Goal: Task Accomplishment & Management: Manage account settings

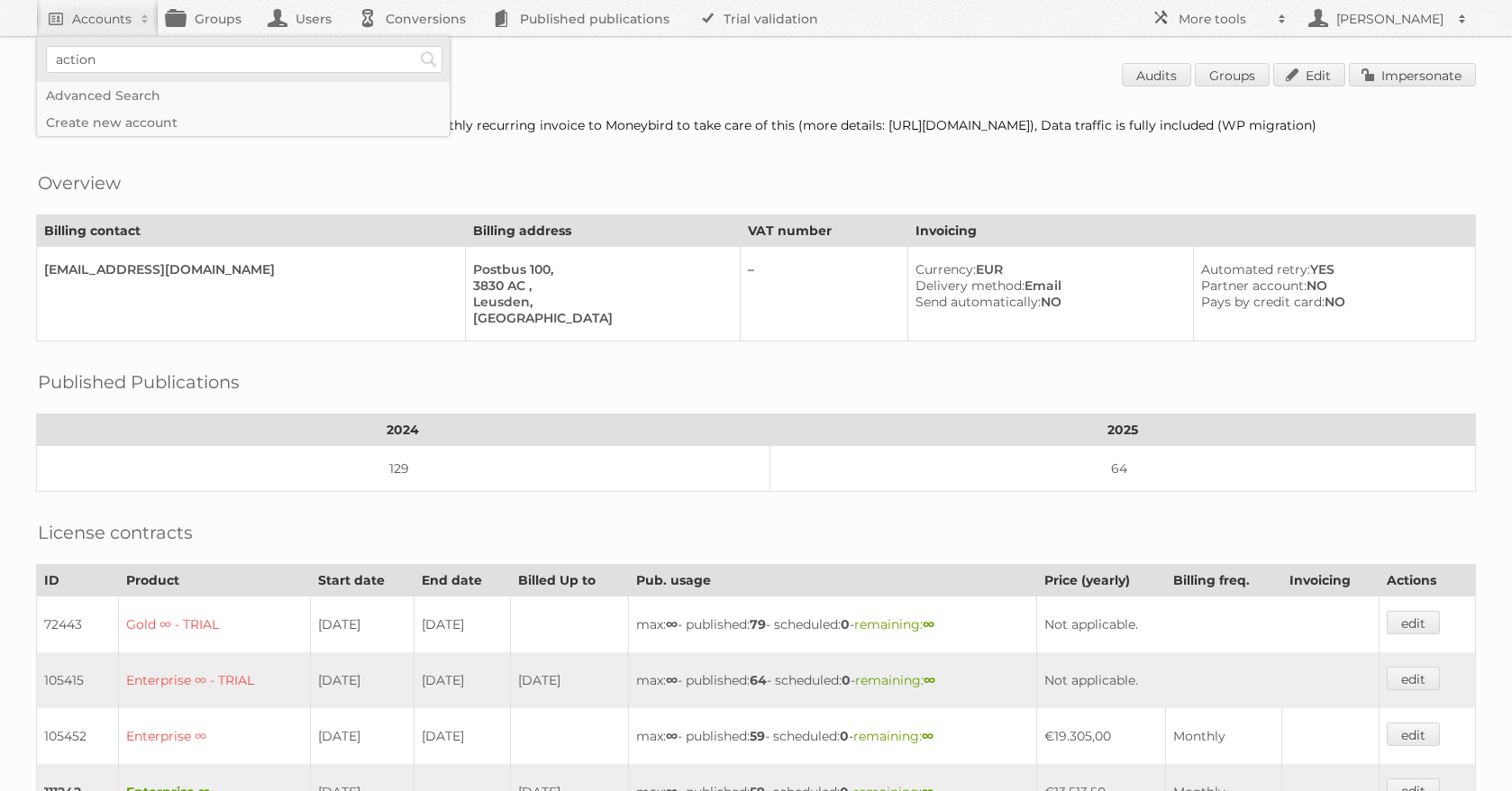
type input"] "action"
click at [415, 46] on input "Search" at bounding box center [429, 59] width 27 height 27
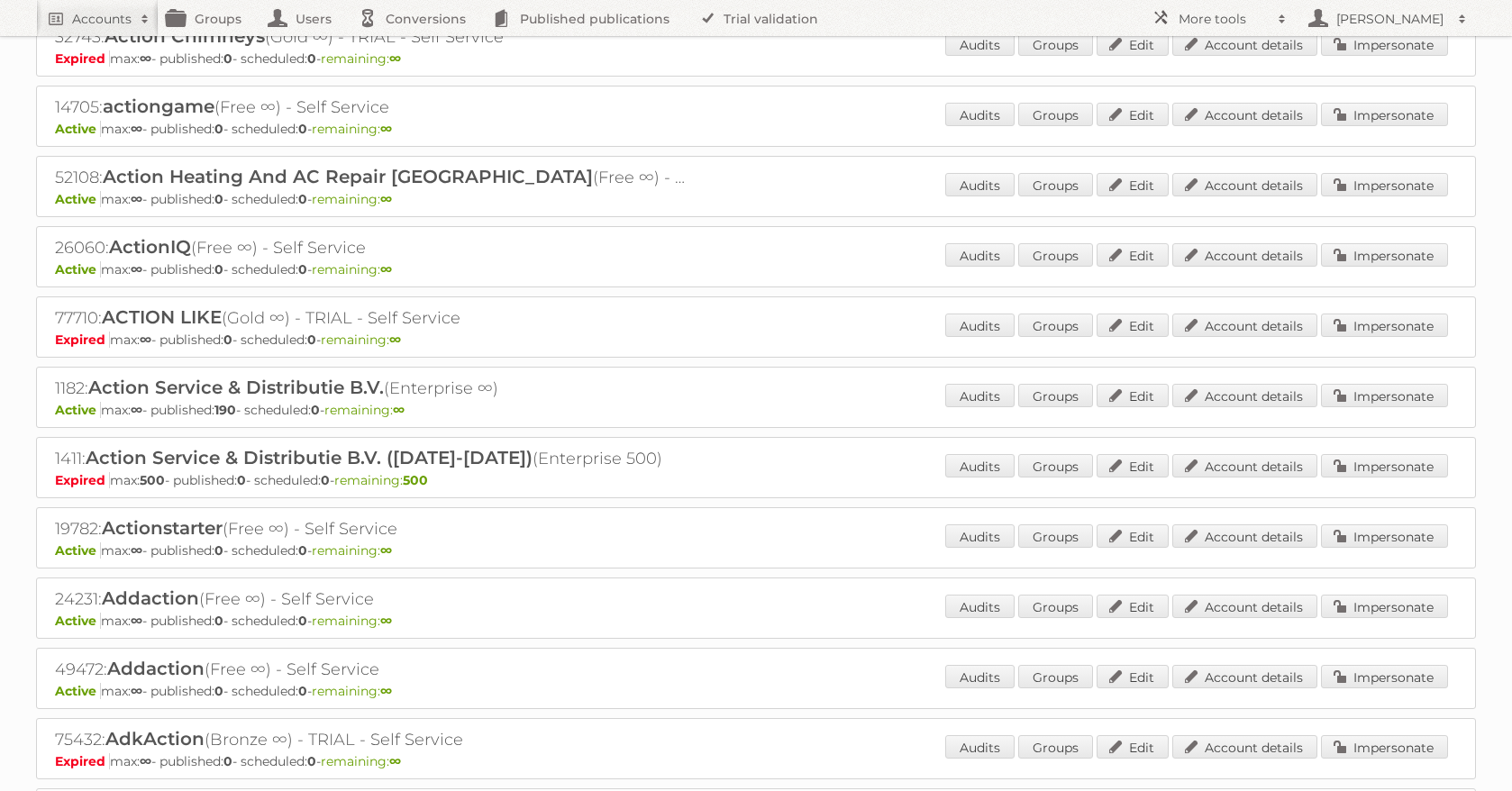
scroll to position [319, 0]
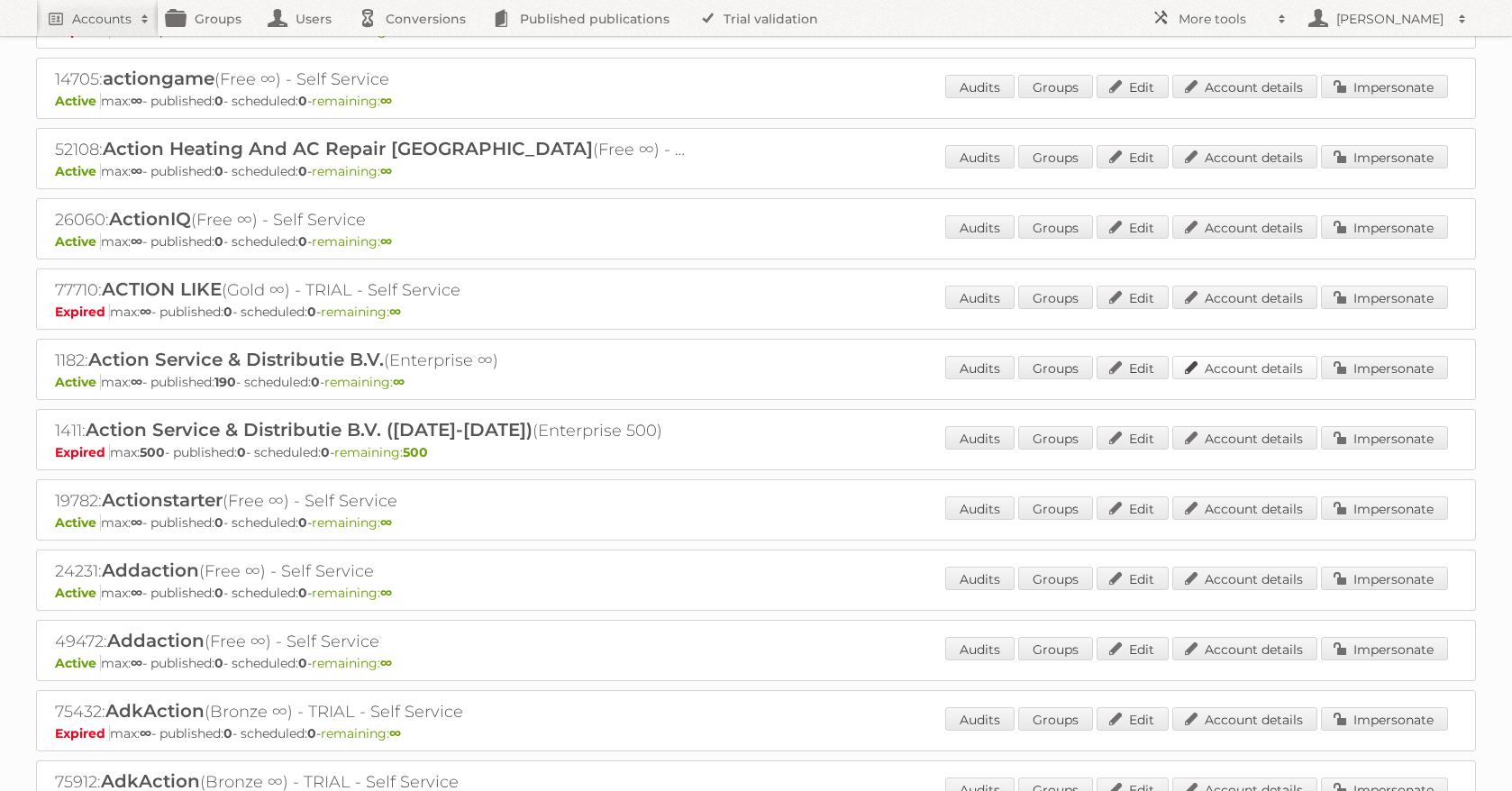
click at [1267, 372] on link "Account details" at bounding box center [1244, 367] width 145 height 23
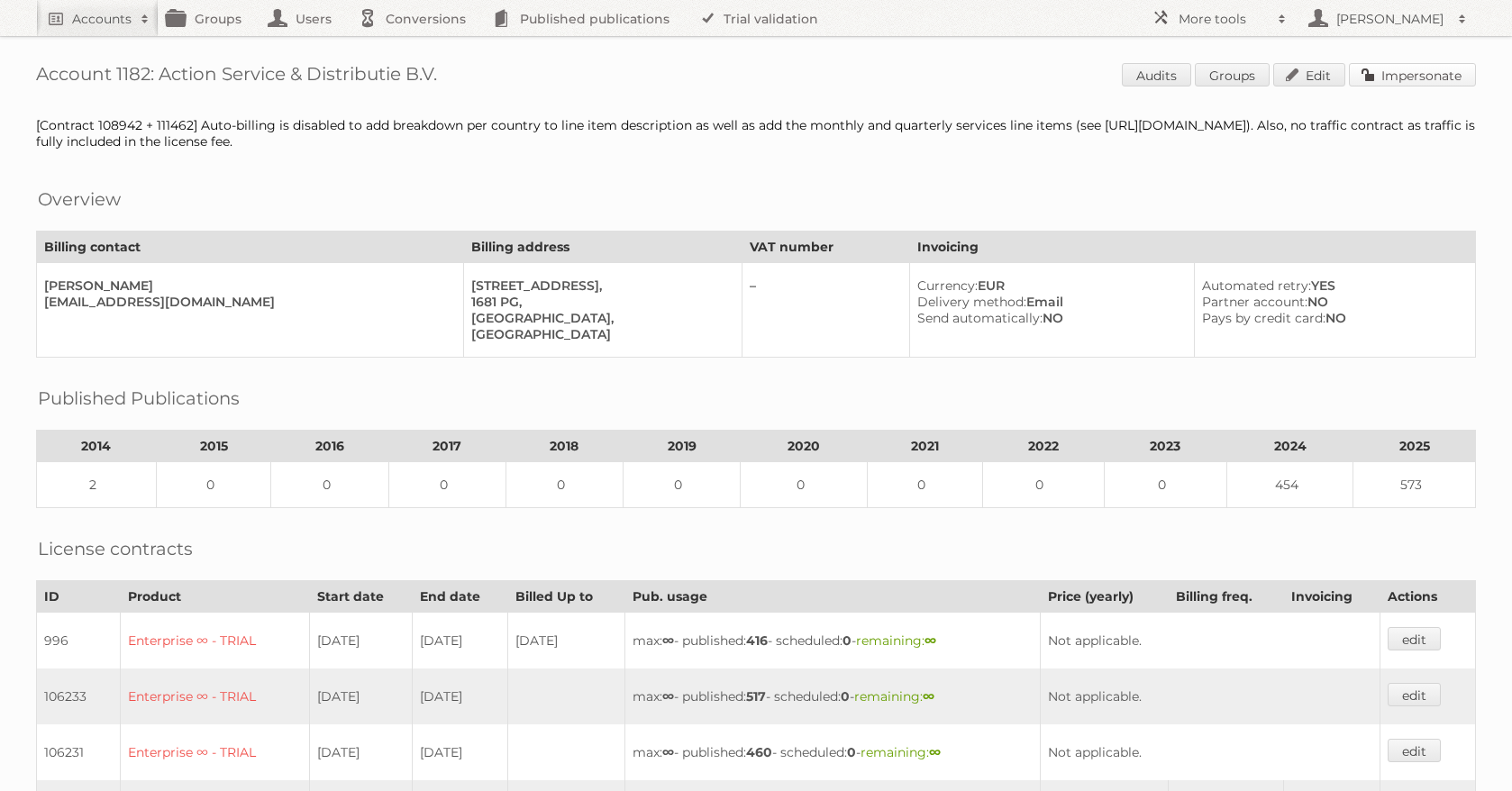
click at [1454, 82] on link "Impersonate" at bounding box center [1411, 75] width 127 height 23
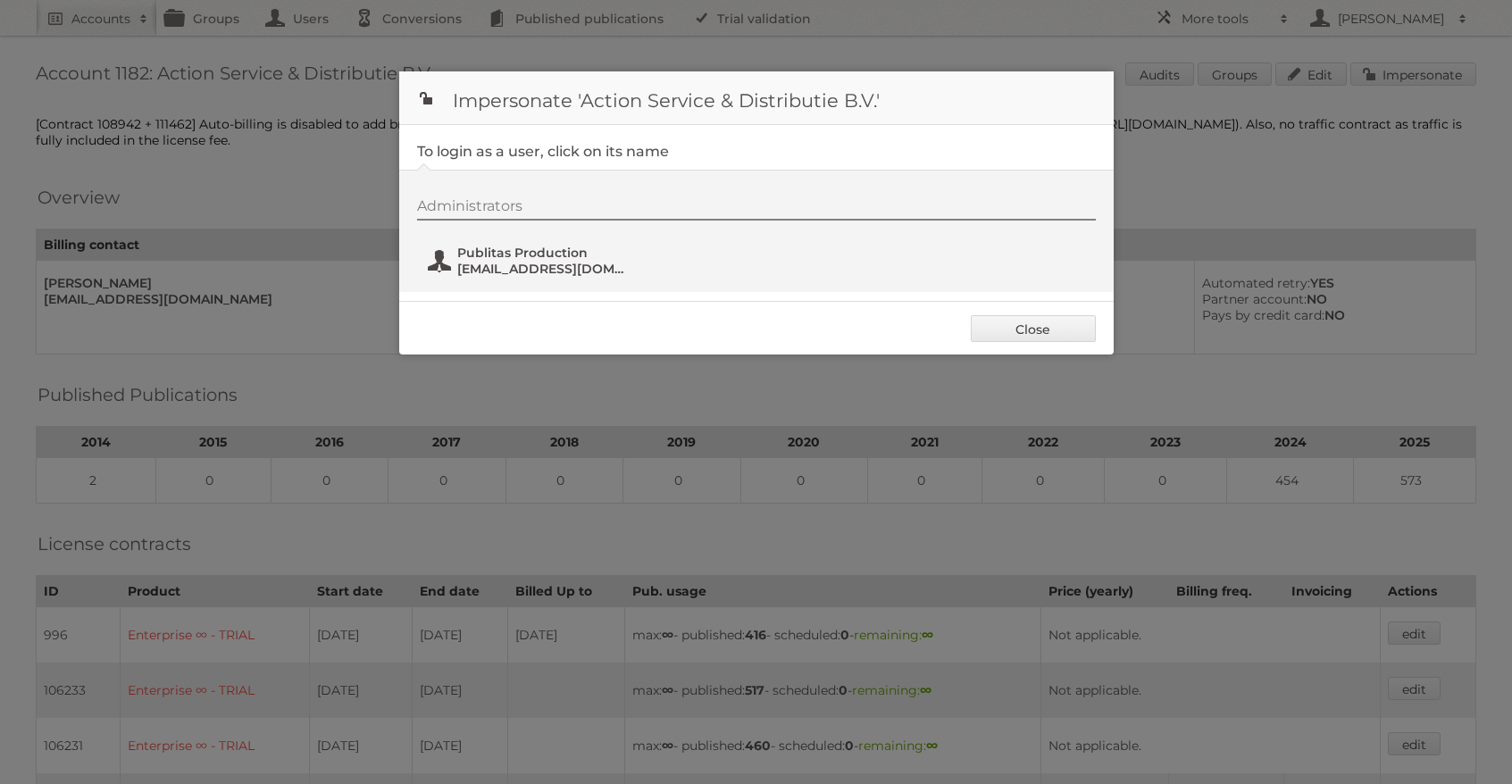
click at [469, 262] on span "[EMAIL_ADDRESS][DOMAIN_NAME]" at bounding box center [544, 268] width 173 height 16
